Goal: Navigation & Orientation: Find specific page/section

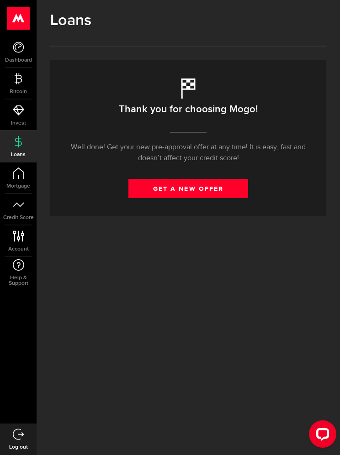
click at [231, 192] on link "get a new offer" at bounding box center [188, 188] width 120 height 19
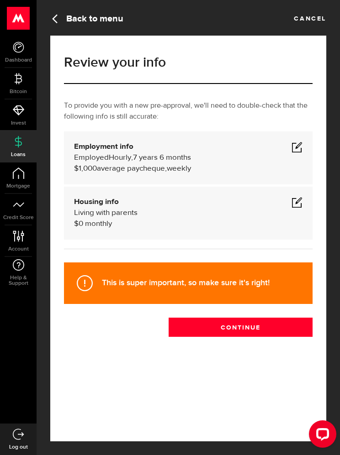
click at [21, 179] on link "Mortgage" at bounding box center [18, 178] width 37 height 31
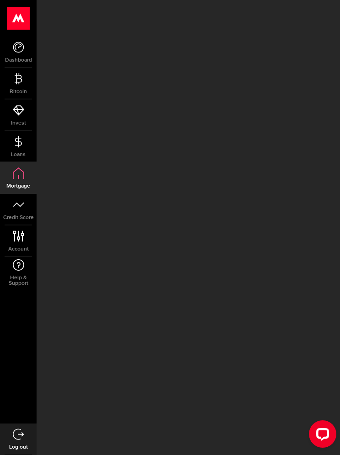
select select "3knYdhfXw4iYoq2m0WGQES"
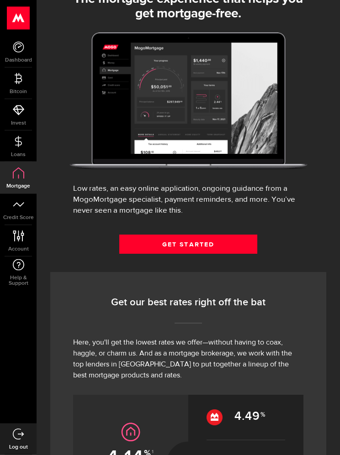
scroll to position [113, 0]
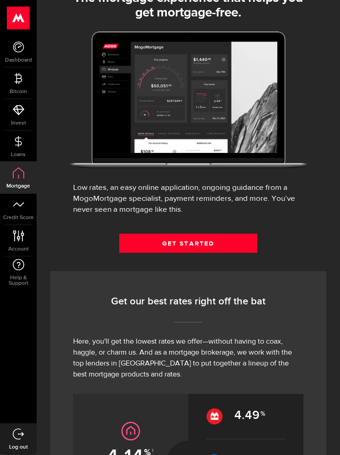
click at [23, 215] on span "Credit Score" at bounding box center [18, 217] width 37 height 5
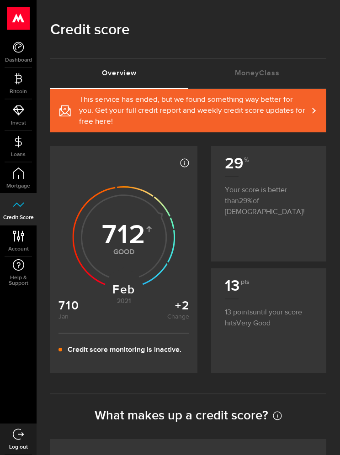
click at [28, 29] on use at bounding box center [18, 18] width 22 height 23
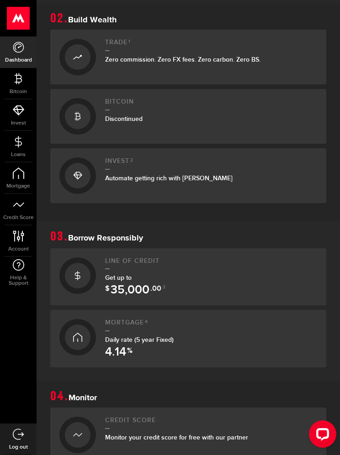
scroll to position [306, 0]
click at [93, 277] on div at bounding box center [77, 275] width 37 height 37
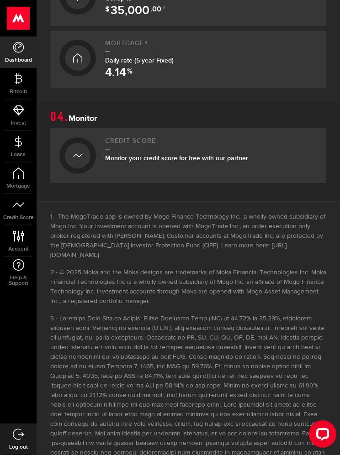
click at [85, 152] on div at bounding box center [78, 156] width 26 height 26
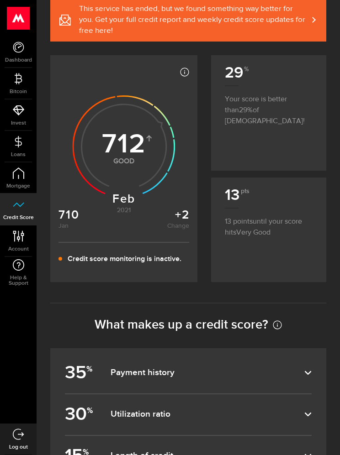
scroll to position [92, 0]
